Goal: Information Seeking & Learning: Learn about a topic

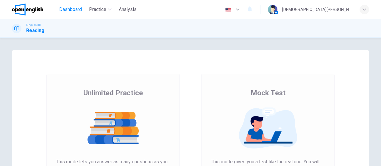
click at [70, 8] on span "Dashboard" at bounding box center [70, 9] width 23 height 7
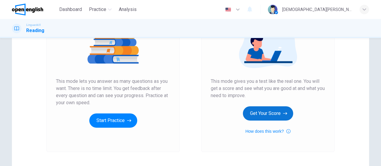
scroll to position [81, 0]
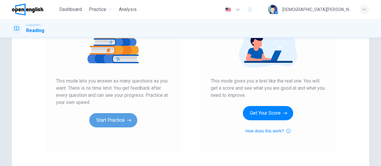
click at [113, 121] on button "Start Practice" at bounding box center [113, 120] width 48 height 14
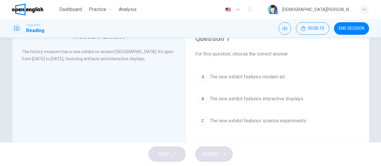
scroll to position [0, 0]
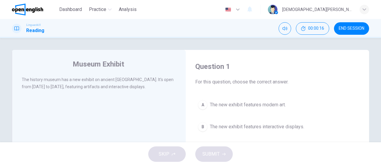
click at [37, 15] on img at bounding box center [27, 10] width 31 height 12
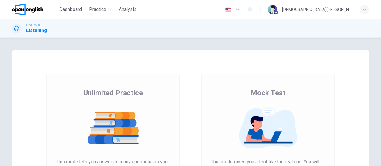
click at [263, 132] on img at bounding box center [268, 128] width 114 height 42
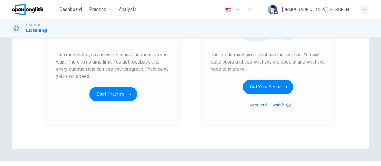
scroll to position [107, 0]
click at [22, 8] on img at bounding box center [27, 10] width 31 height 12
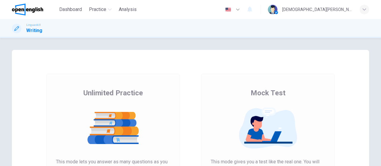
drag, startPoint x: 375, startPoint y: 91, endPoint x: 379, endPoint y: 135, distance: 43.9
click at [379, 135] on div "Unlimited Practice Mock Test Unlimited Practice This mode lets you answer as ma…" at bounding box center [190, 102] width 381 height 128
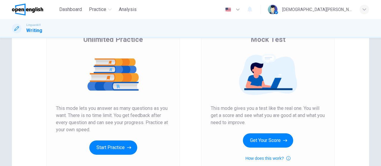
scroll to position [54, 0]
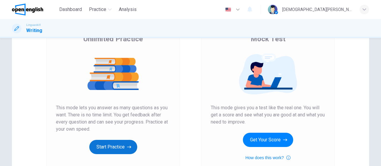
click at [107, 146] on button "Start Practice" at bounding box center [113, 147] width 48 height 14
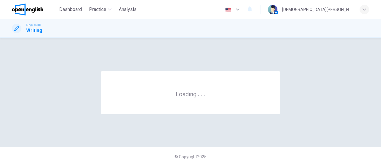
scroll to position [0, 0]
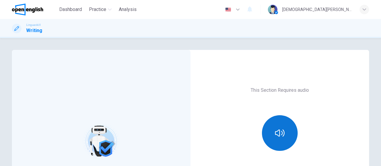
click at [288, 132] on button "button" at bounding box center [280, 133] width 36 height 36
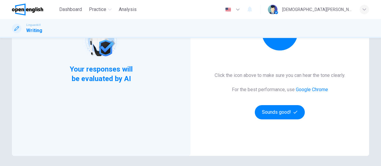
scroll to position [101, 0]
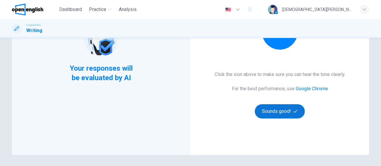
click at [279, 112] on button "Sounds good!" at bounding box center [280, 111] width 50 height 14
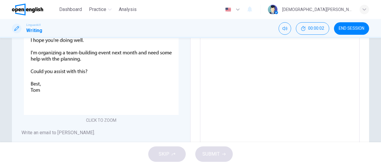
scroll to position [7, 0]
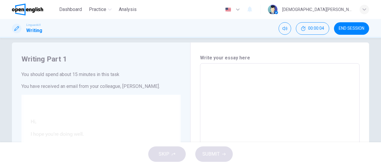
click at [79, 128] on div "Click to Zoom" at bounding box center [100, 157] width 159 height 124
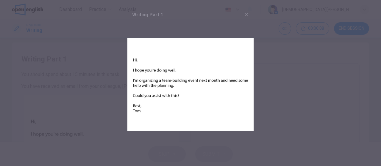
click at [284, 47] on div at bounding box center [190, 83] width 381 height 166
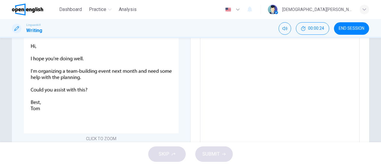
scroll to position [77, 0]
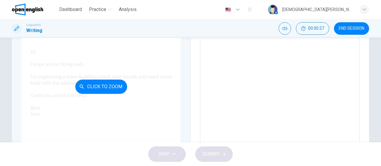
click at [98, 88] on button "Click to Zoom" at bounding box center [101, 87] width 52 height 14
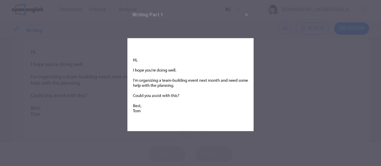
drag, startPoint x: 134, startPoint y: 55, endPoint x: 144, endPoint y: 98, distance: 44.8
click at [144, 98] on img at bounding box center [190, 85] width 126 height 126
click at [185, 25] on img at bounding box center [190, 85] width 126 height 126
